Goal: Information Seeking & Learning: Find specific page/section

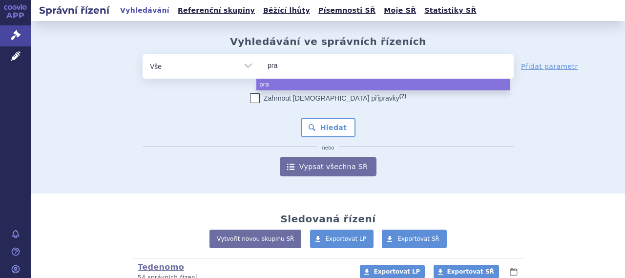
select select
type input "pragi"
type input "pragiol"
type input "pragiola"
select select "pragiola"
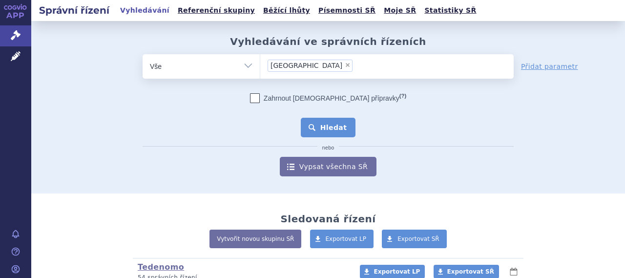
click at [341, 120] on button "Hledat" at bounding box center [328, 128] width 55 height 20
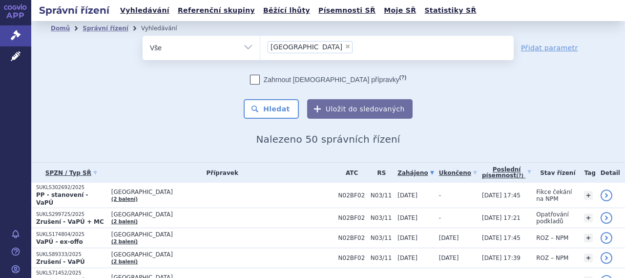
scroll to position [49, 0]
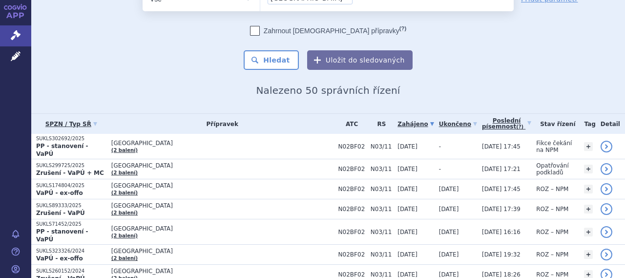
click at [214, 163] on span "[GEOGRAPHIC_DATA]" at bounding box center [222, 165] width 222 height 7
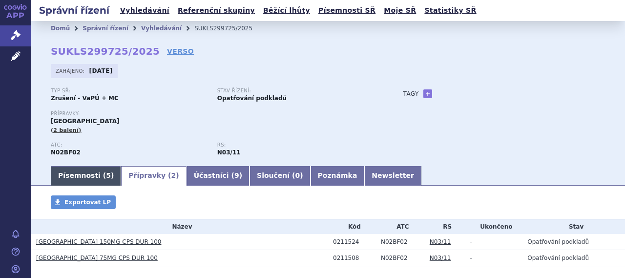
click at [92, 174] on link "Písemnosti ( 5 )" at bounding box center [86, 176] width 70 height 20
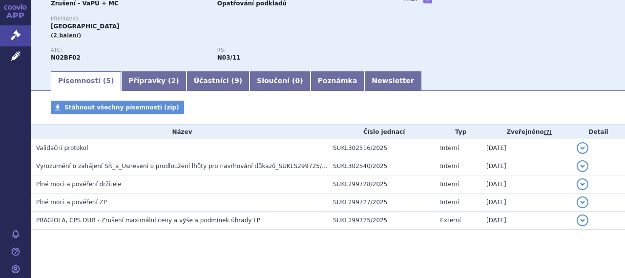
scroll to position [98, 0]
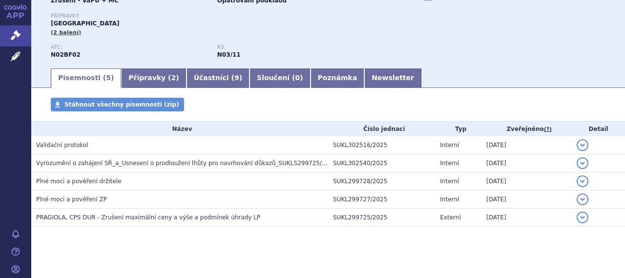
scroll to position [49, 0]
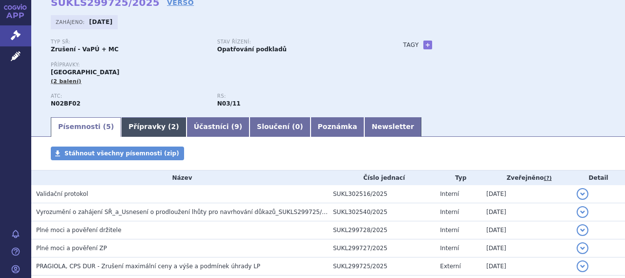
click at [150, 124] on link "Přípravky ( 2 )" at bounding box center [153, 127] width 65 height 20
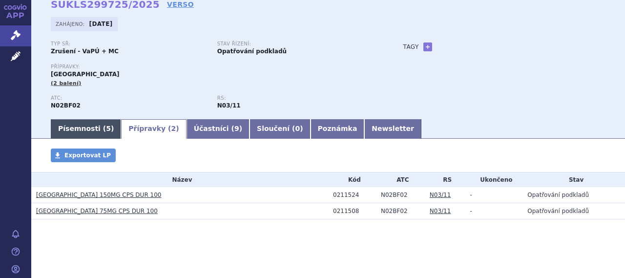
click at [91, 124] on link "Písemnosti ( 5 )" at bounding box center [86, 129] width 70 height 20
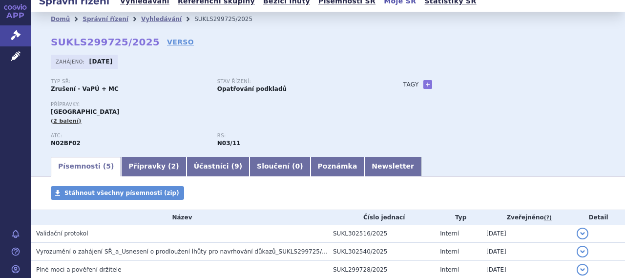
scroll to position [7, 0]
